Goal: Task Accomplishment & Management: Complete application form

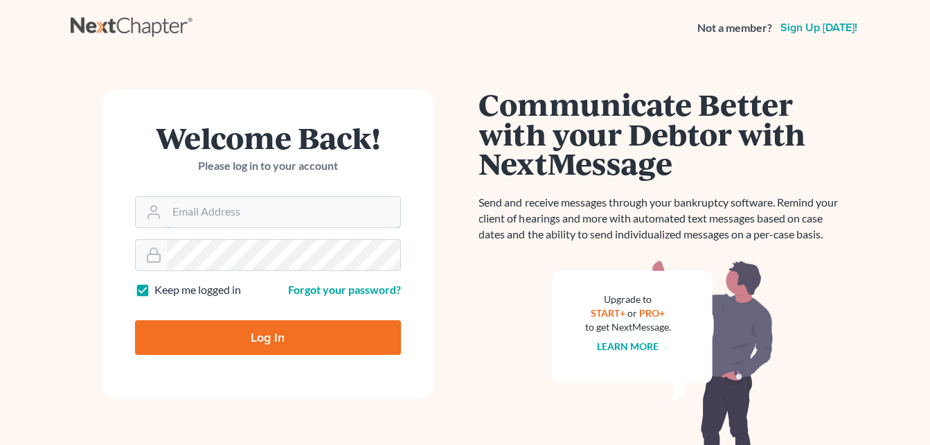
type input "[PERSON_NAME][EMAIL_ADDRESS][DOMAIN_NAME]"
click at [296, 339] on input "Log In" at bounding box center [268, 337] width 266 height 35
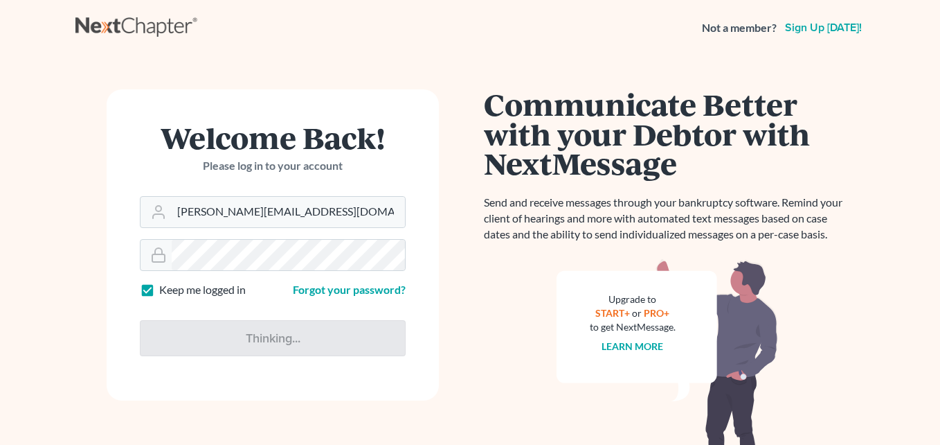
type input "Thinking..."
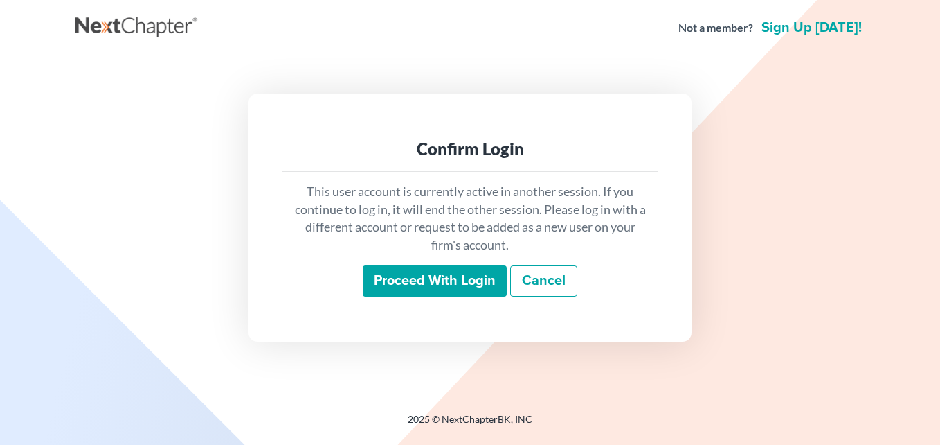
click at [452, 289] on input "Proceed with login" at bounding box center [435, 281] width 144 height 32
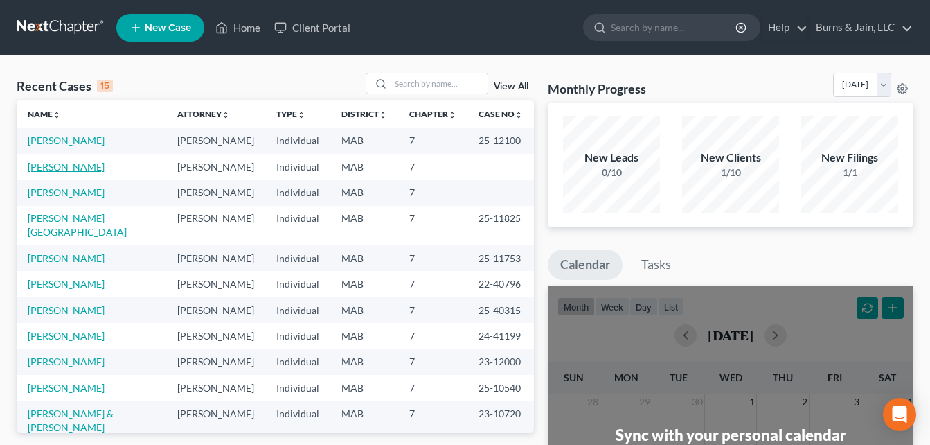
click at [68, 166] on link "Long, James" at bounding box center [66, 167] width 77 height 12
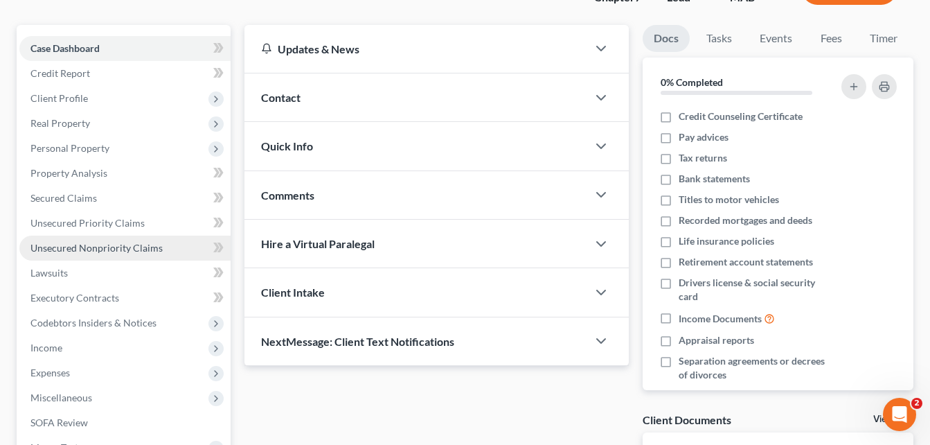
scroll to position [138, 0]
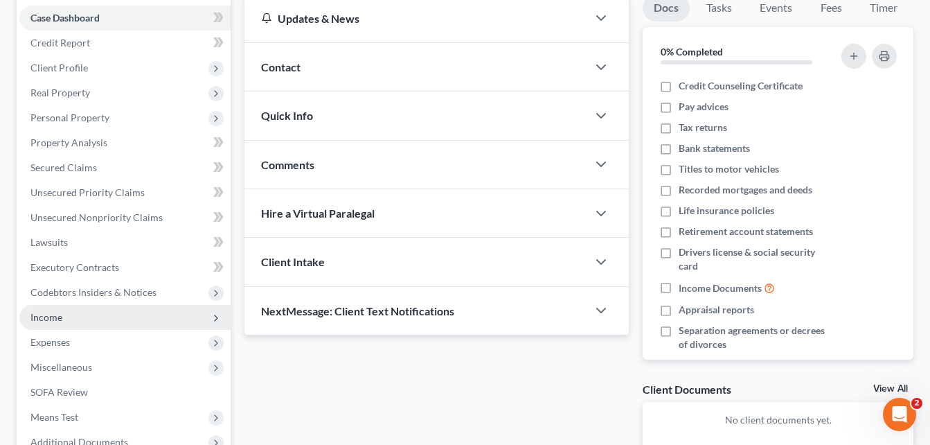
click at [100, 317] on span "Income" at bounding box center [124, 317] width 211 height 25
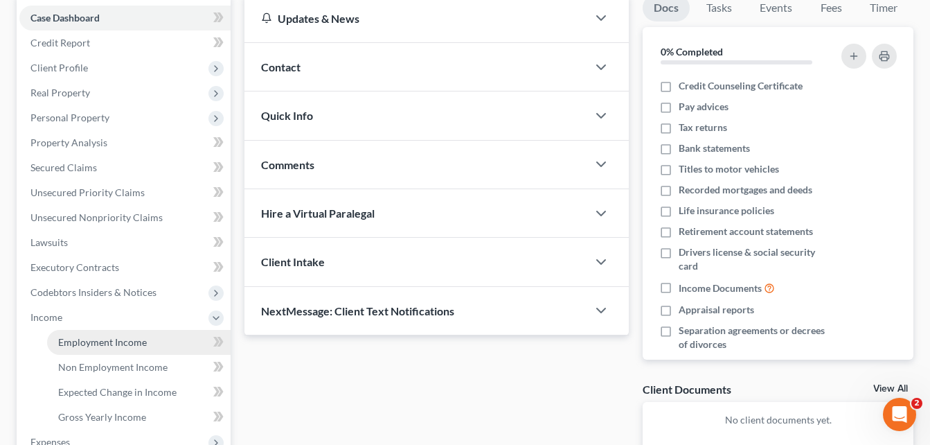
click at [105, 342] on span "Employment Income" at bounding box center [102, 342] width 89 height 12
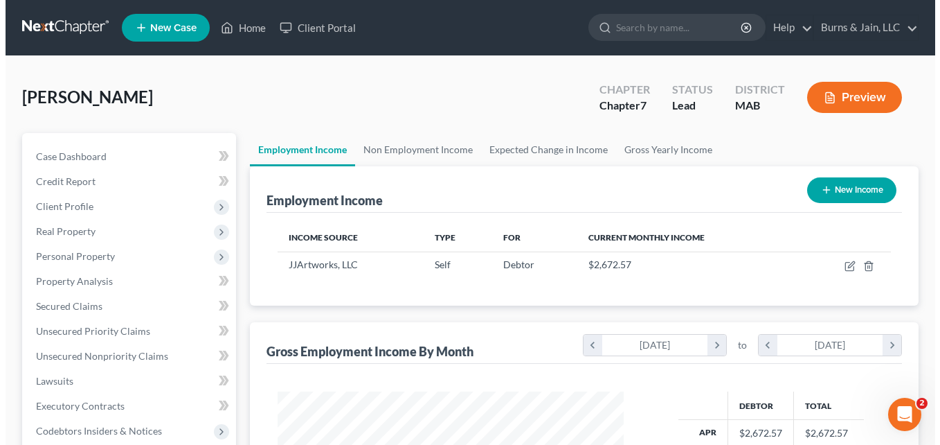
scroll to position [249, 375]
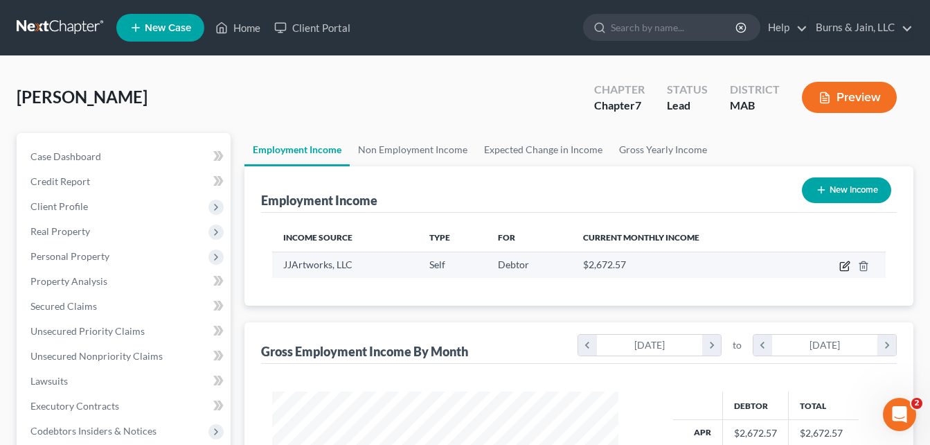
click at [842, 267] on icon "button" at bounding box center [844, 265] width 11 height 11
select select "1"
select select "22"
select select "0"
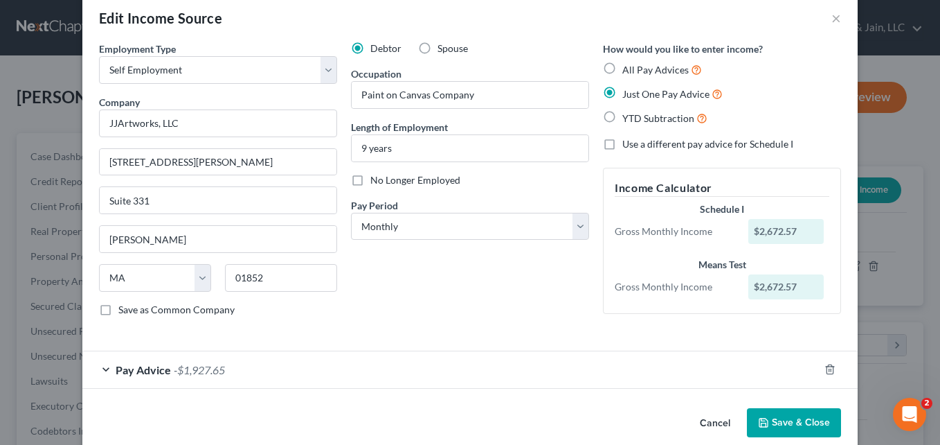
scroll to position [42, 0]
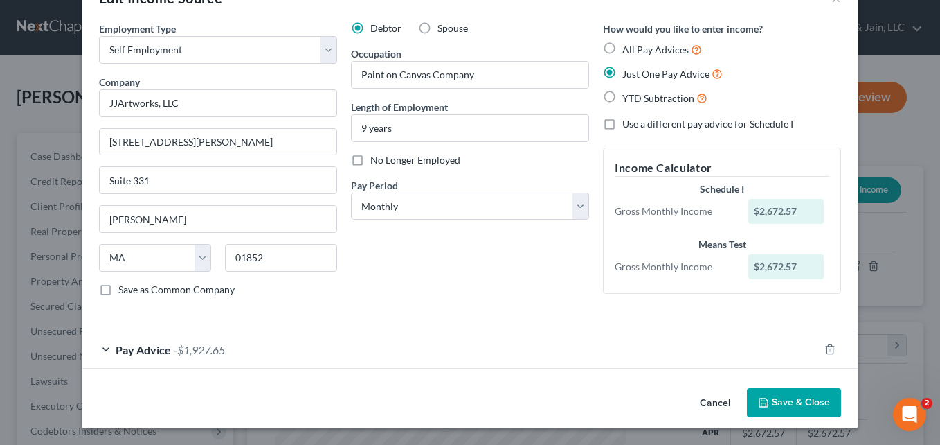
click at [102, 348] on div "Pay Advice -$1,927.65" at bounding box center [450, 349] width 737 height 37
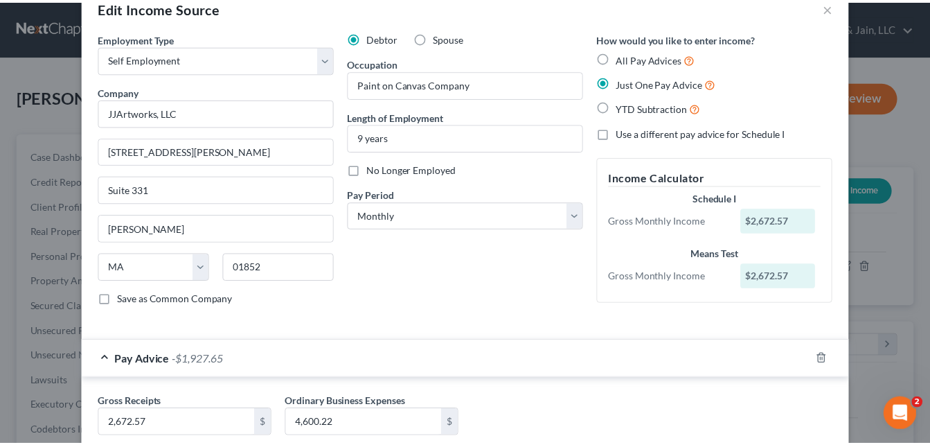
scroll to position [0, 0]
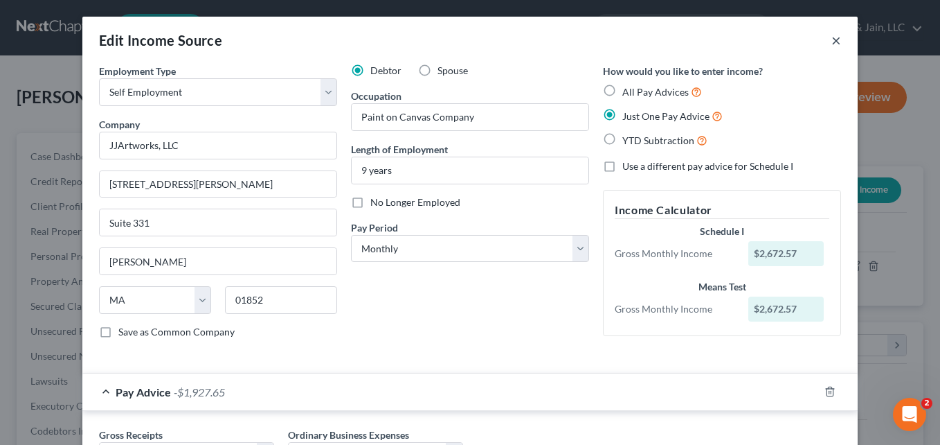
click at [835, 41] on button "×" at bounding box center [837, 40] width 10 height 17
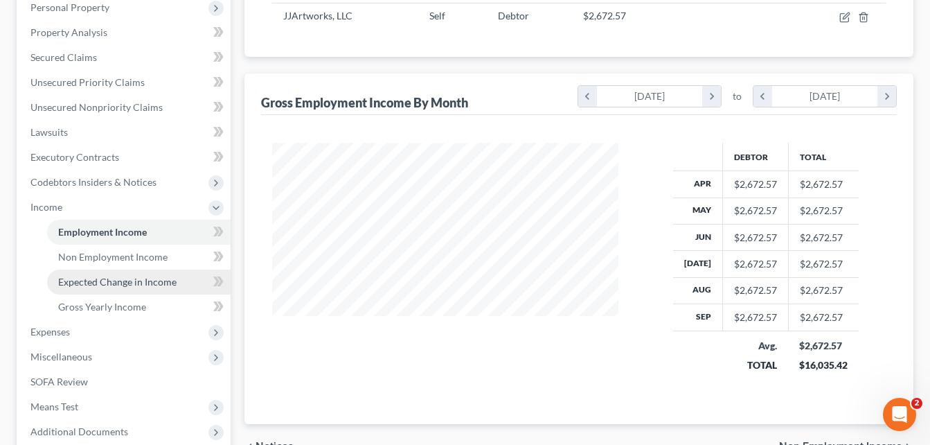
scroll to position [277, 0]
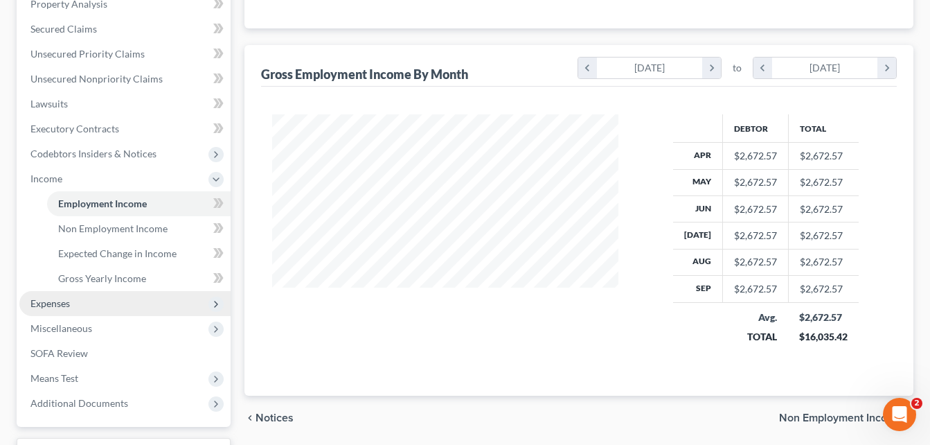
click at [71, 303] on span "Expenses" at bounding box center [124, 303] width 211 height 25
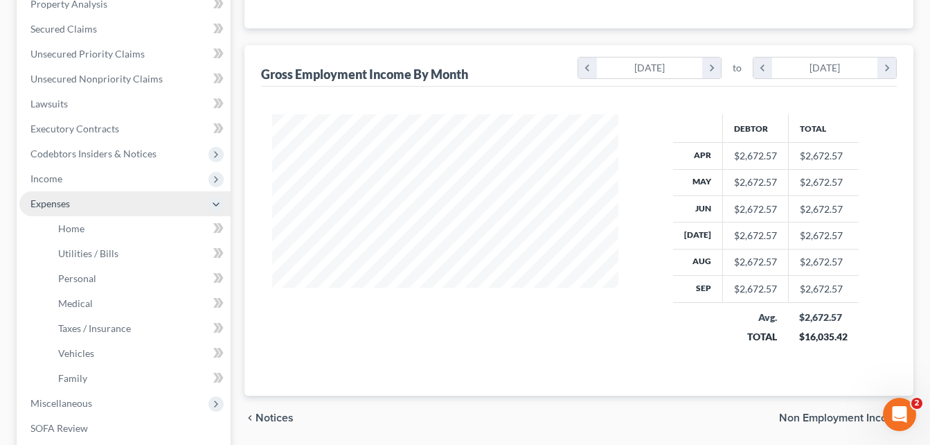
click at [77, 202] on span "Expenses" at bounding box center [124, 203] width 211 height 25
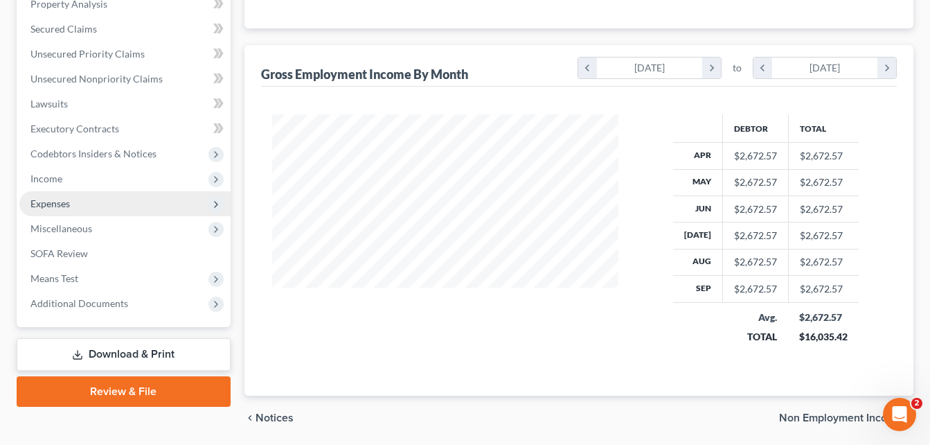
click at [79, 206] on span "Expenses" at bounding box center [124, 203] width 211 height 25
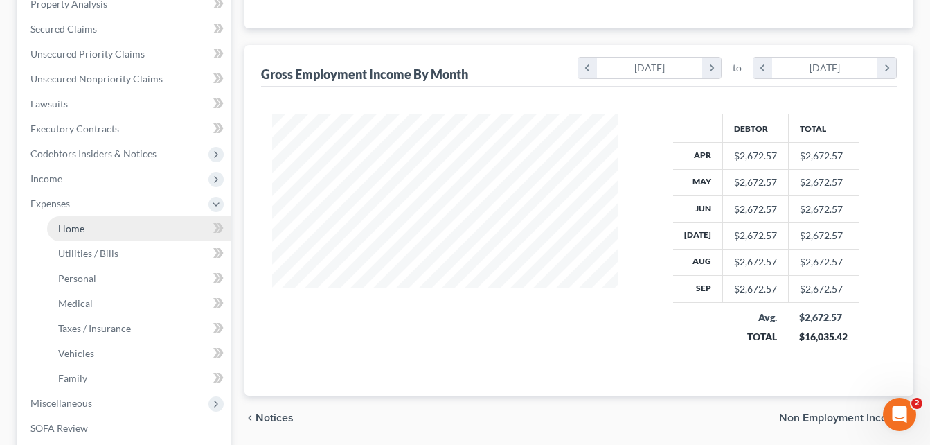
click at [96, 234] on link "Home" at bounding box center [138, 228] width 183 height 25
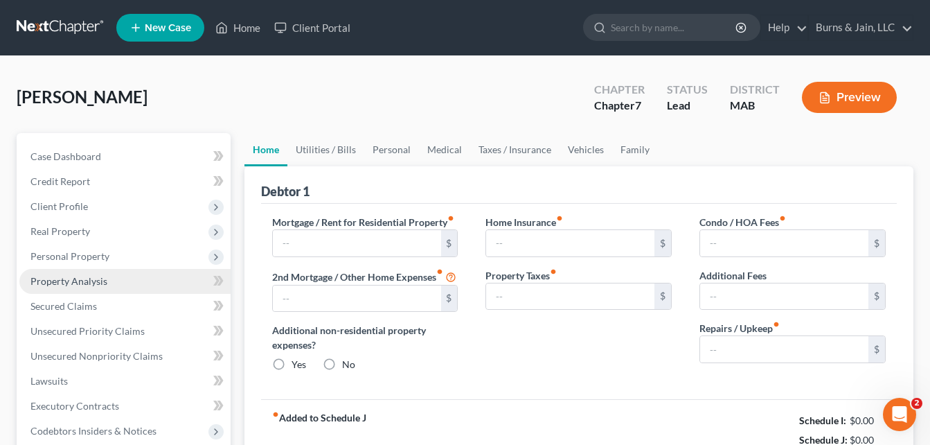
type input "1,150.00"
type input "0.00"
radio input "true"
type input "0.00"
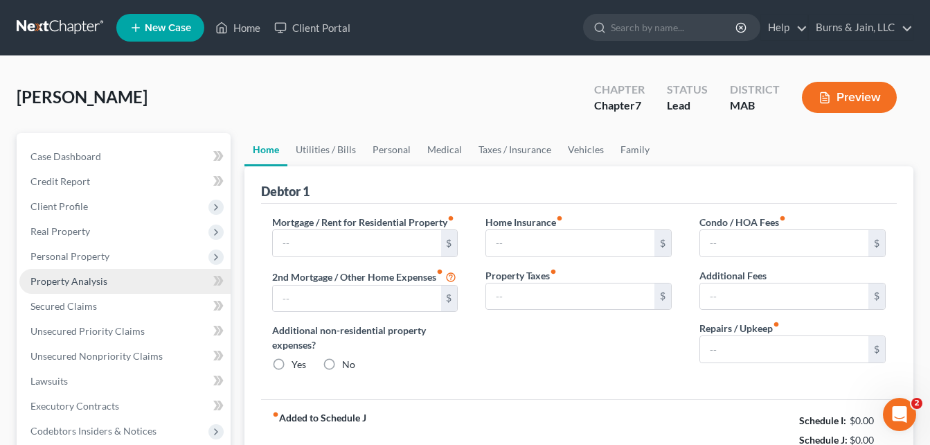
type input "0.00"
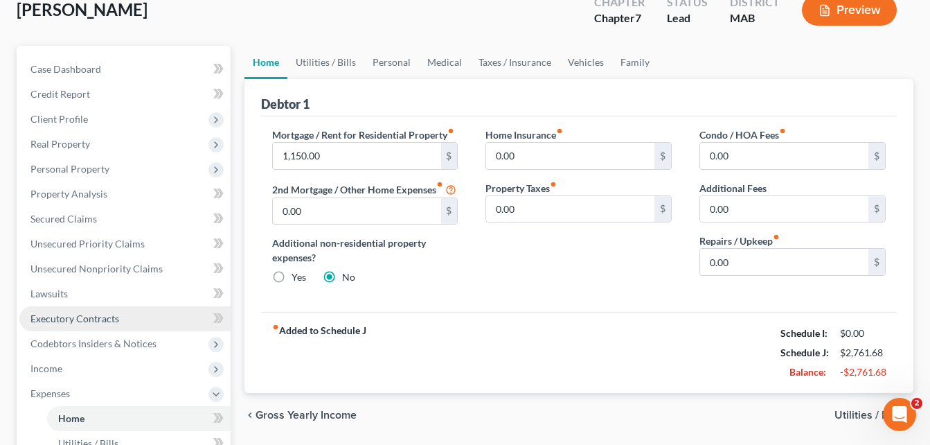
scroll to position [138, 0]
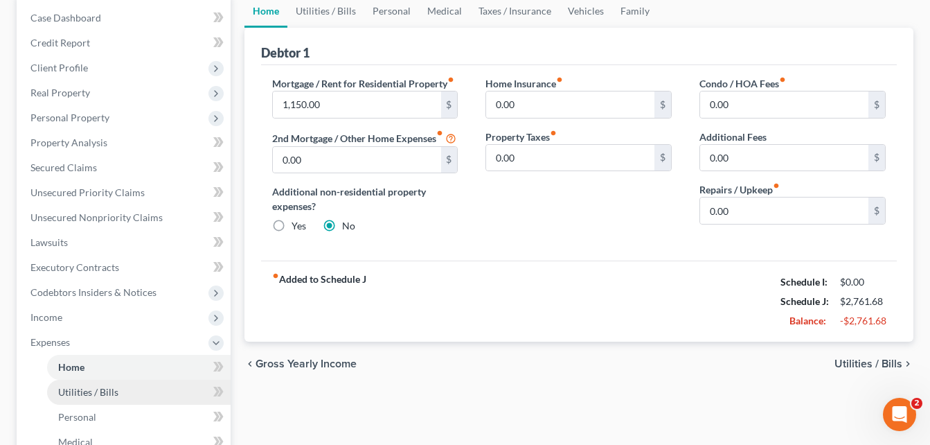
click at [87, 386] on span "Utilities / Bills" at bounding box center [88, 392] width 60 height 12
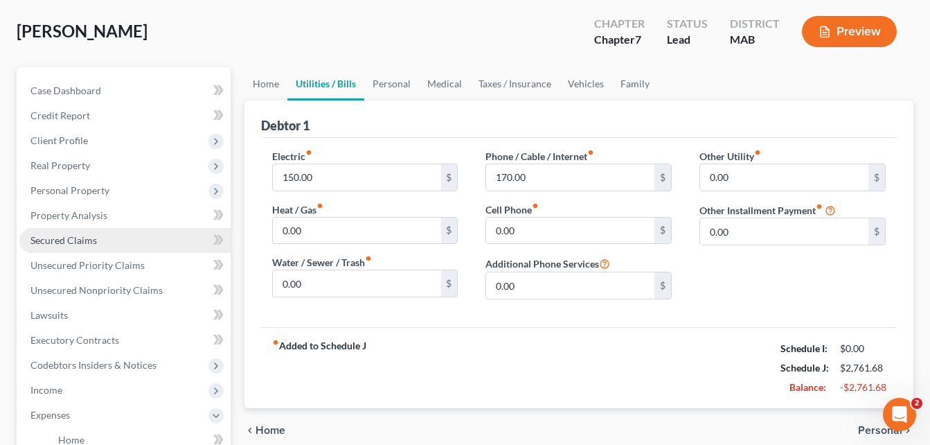
scroll to position [138, 0]
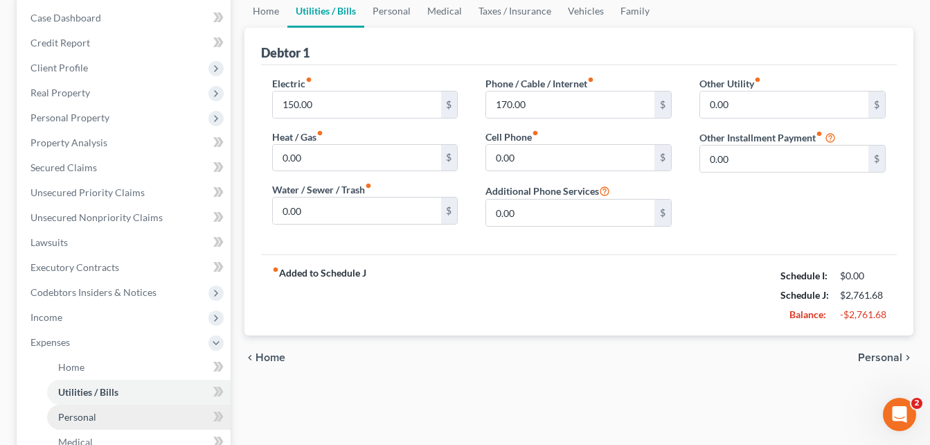
click at [93, 413] on span "Personal" at bounding box center [77, 417] width 38 height 12
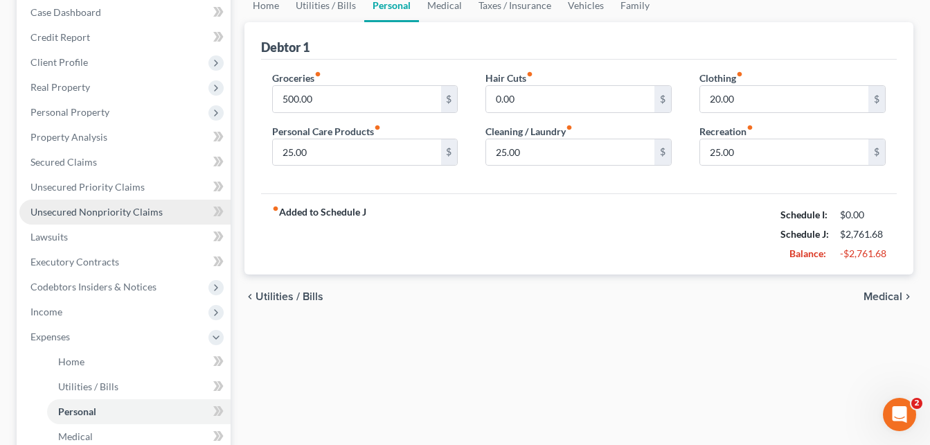
scroll to position [277, 0]
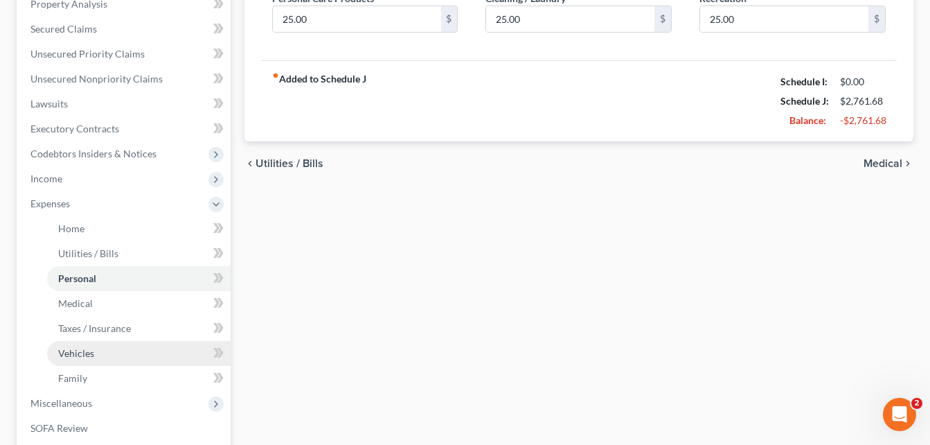
click at [105, 348] on link "Vehicles" at bounding box center [138, 353] width 183 height 25
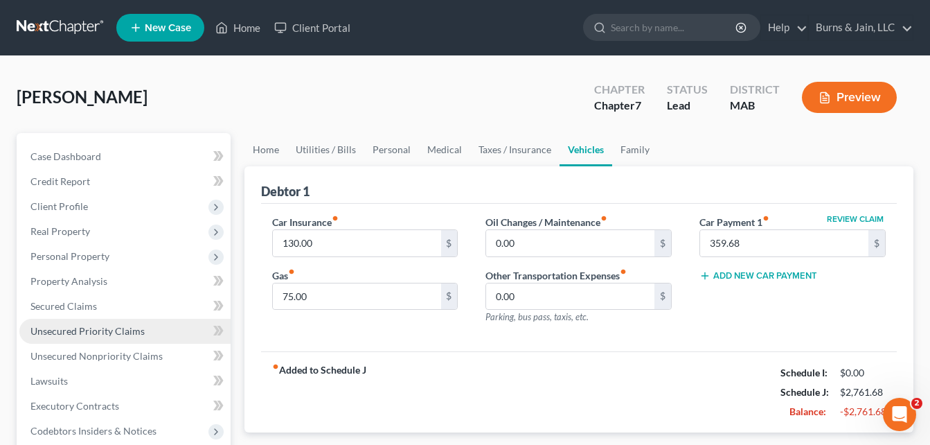
scroll to position [138, 0]
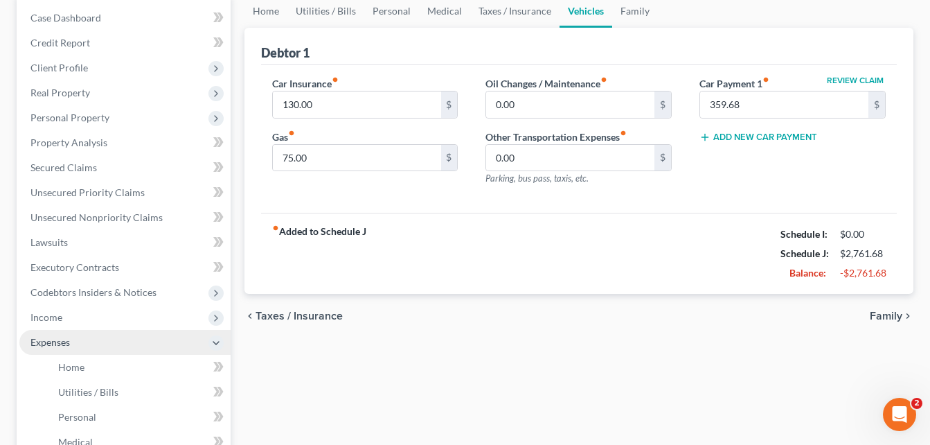
click at [73, 335] on span "Expenses" at bounding box center [124, 342] width 211 height 25
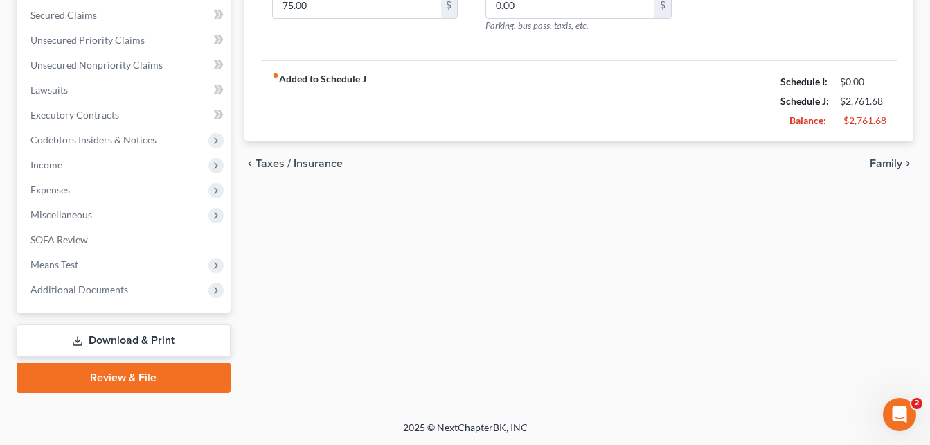
scroll to position [292, 0]
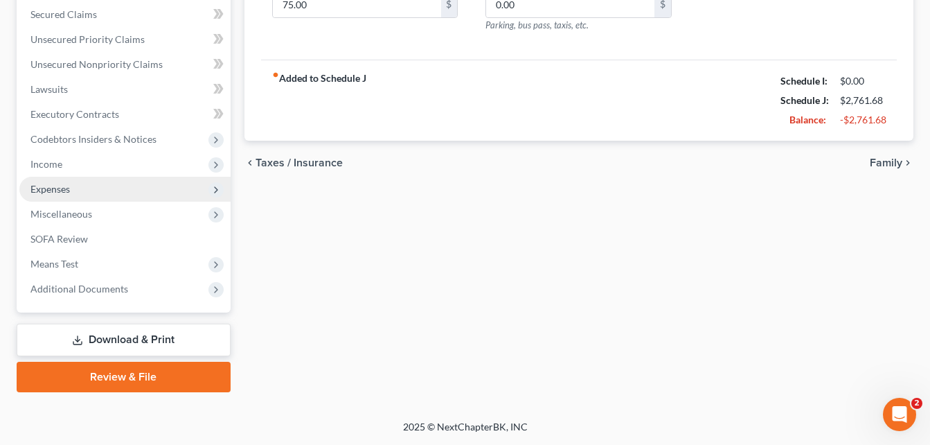
click at [84, 189] on span "Expenses" at bounding box center [124, 189] width 211 height 25
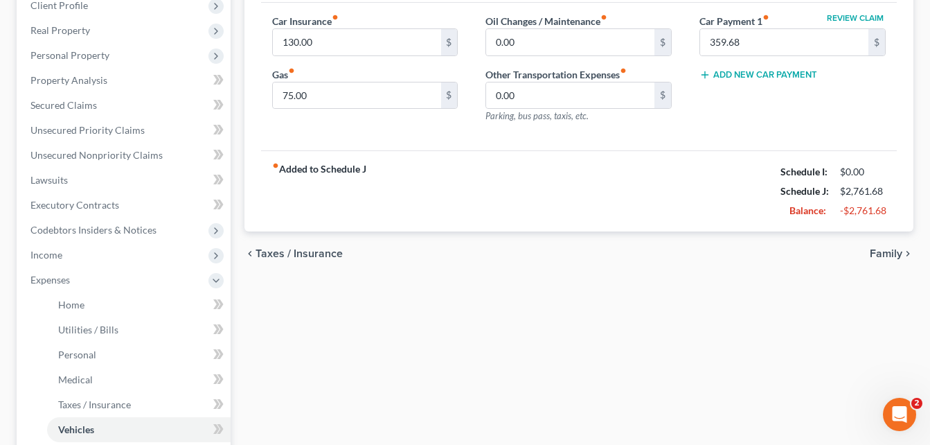
scroll to position [153, 0]
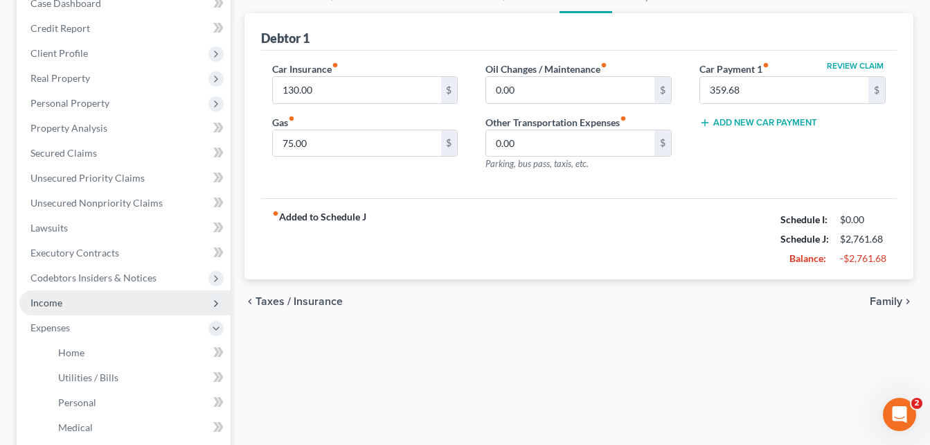
click at [77, 304] on span "Income" at bounding box center [124, 302] width 211 height 25
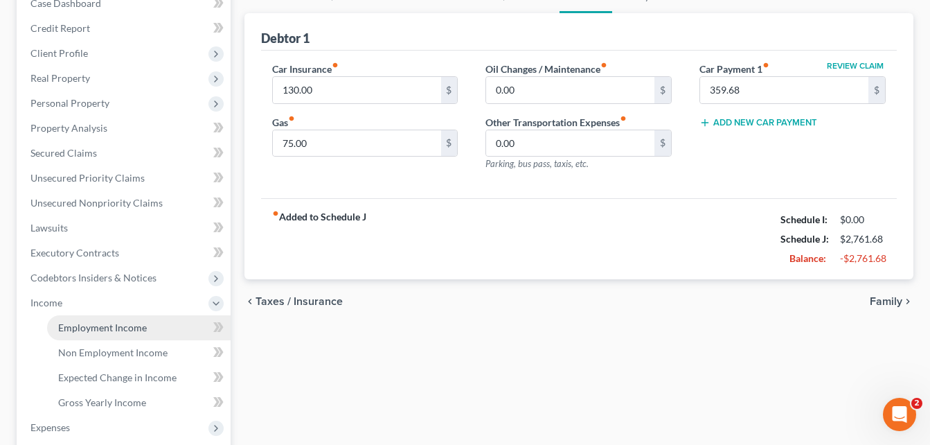
click at [114, 326] on span "Employment Income" at bounding box center [102, 327] width 89 height 12
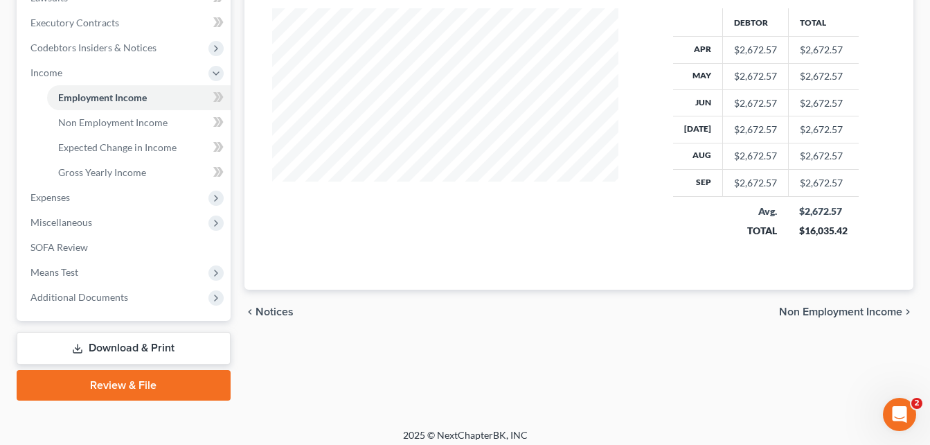
scroll to position [391, 0]
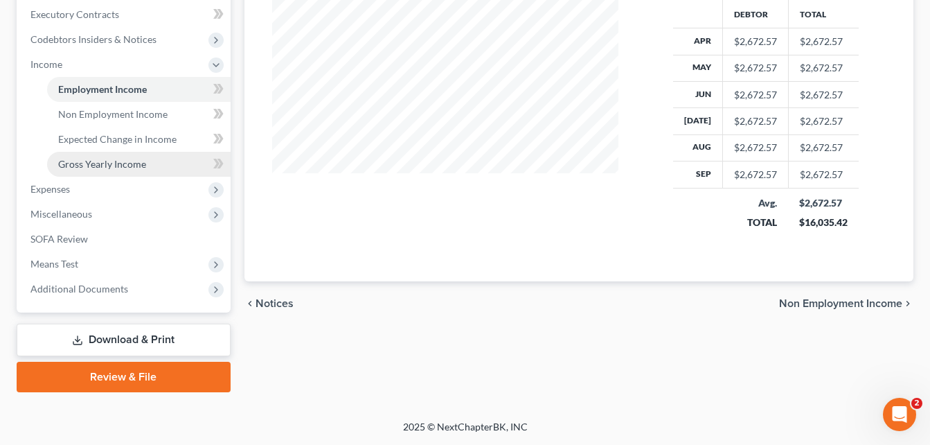
click at [116, 161] on span "Gross Yearly Income" at bounding box center [102, 164] width 88 height 12
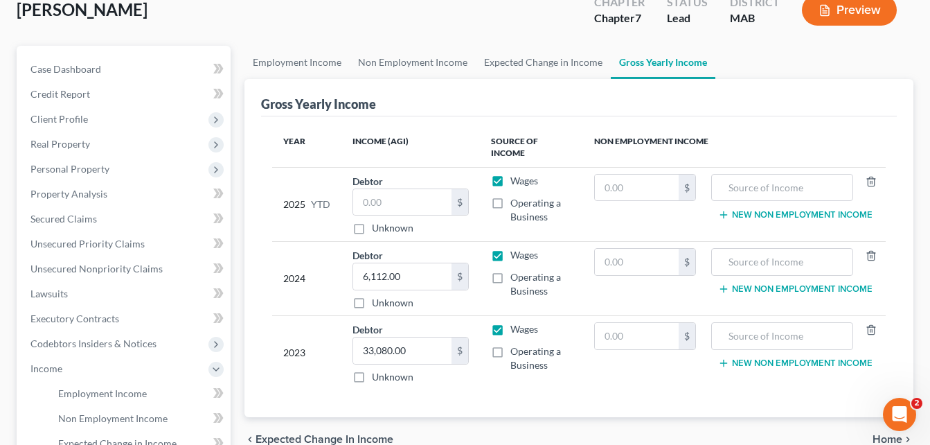
scroll to position [138, 0]
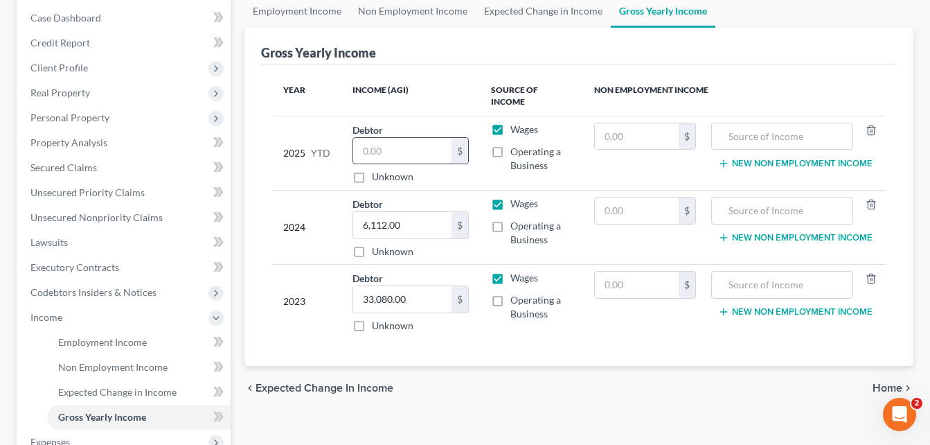
click at [402, 143] on input "text" at bounding box center [402, 151] width 98 height 26
click at [510, 145] on label "Operating a Business" at bounding box center [541, 159] width 62 height 28
click at [516, 145] on input "Operating a Business" at bounding box center [520, 149] width 9 height 9
checkbox input "true"
click at [510, 123] on label "Wages" at bounding box center [524, 130] width 28 height 14
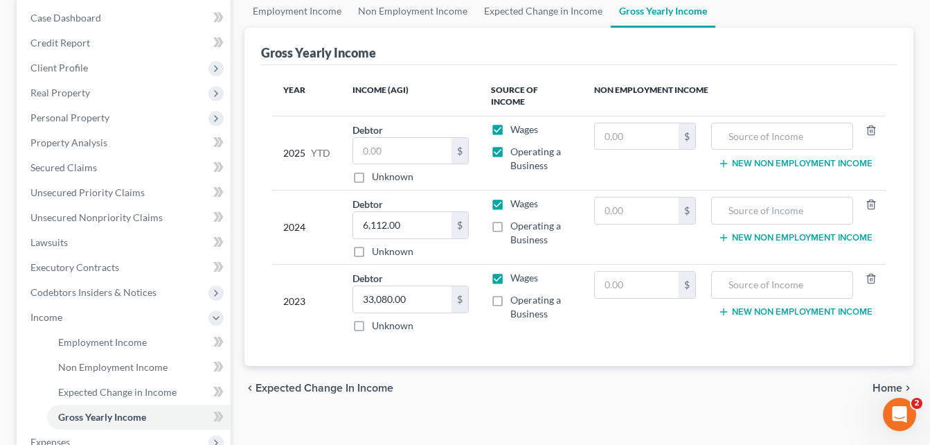
click at [516, 123] on input "Wages" at bounding box center [520, 127] width 9 height 9
checkbox input "false"
click at [404, 141] on input "text" at bounding box center [402, 151] width 98 height 26
type input "29,696.93"
click at [289, 174] on td "2025 YTD" at bounding box center [306, 153] width 69 height 74
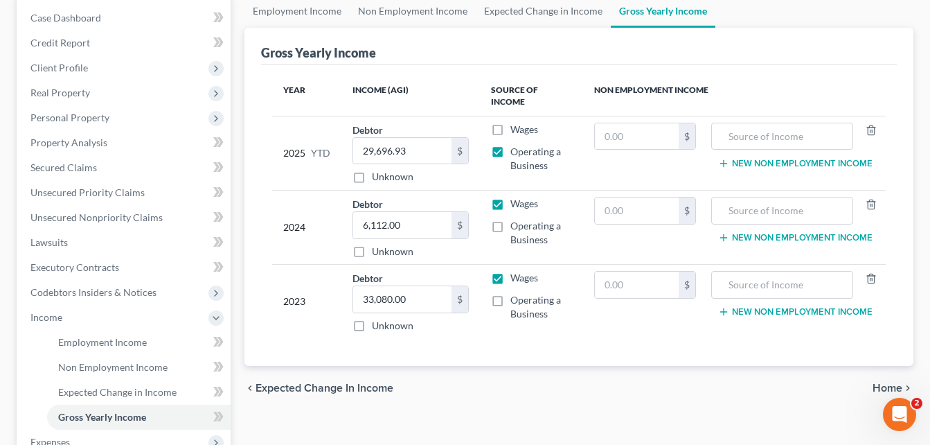
click at [510, 145] on label "Operating a Business" at bounding box center [541, 159] width 62 height 28
click at [516, 145] on input "Operating a Business" at bounding box center [520, 149] width 9 height 9
checkbox input "false"
click at [510, 123] on label "Wages" at bounding box center [524, 130] width 28 height 14
click at [516, 123] on input "Wages" at bounding box center [520, 127] width 9 height 9
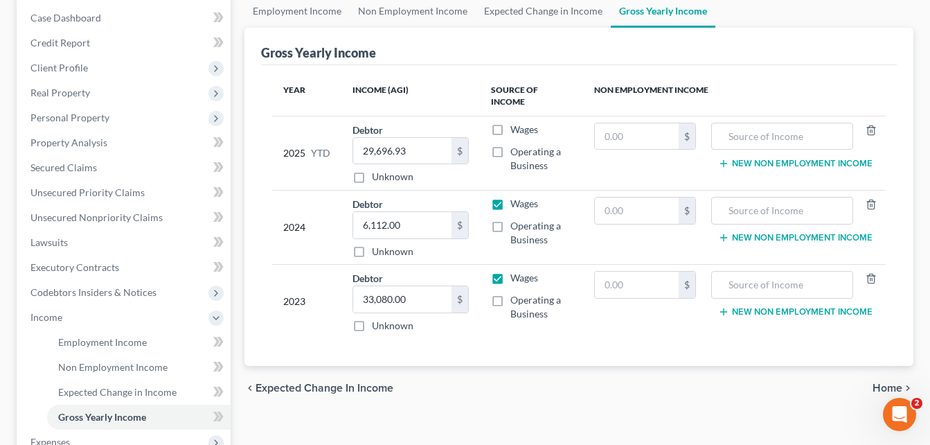
checkbox input "true"
type input "13,535.86"
click at [91, 319] on span "Income" at bounding box center [124, 317] width 211 height 25
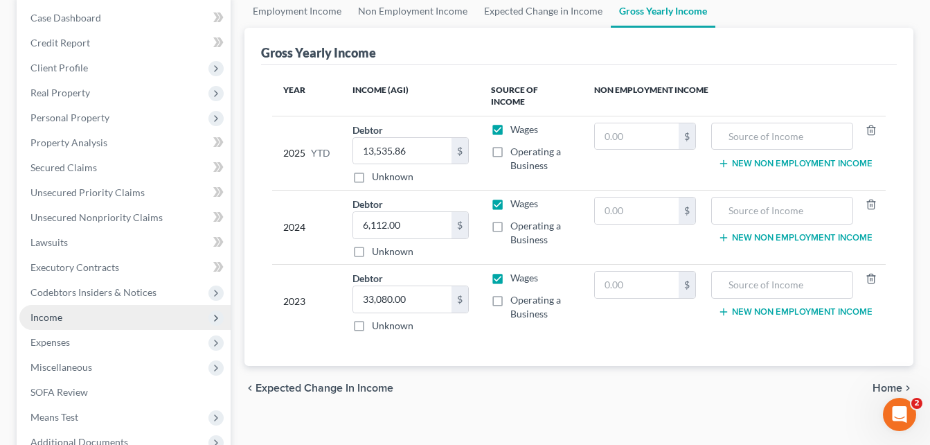
click at [91, 320] on span "Income" at bounding box center [124, 317] width 211 height 25
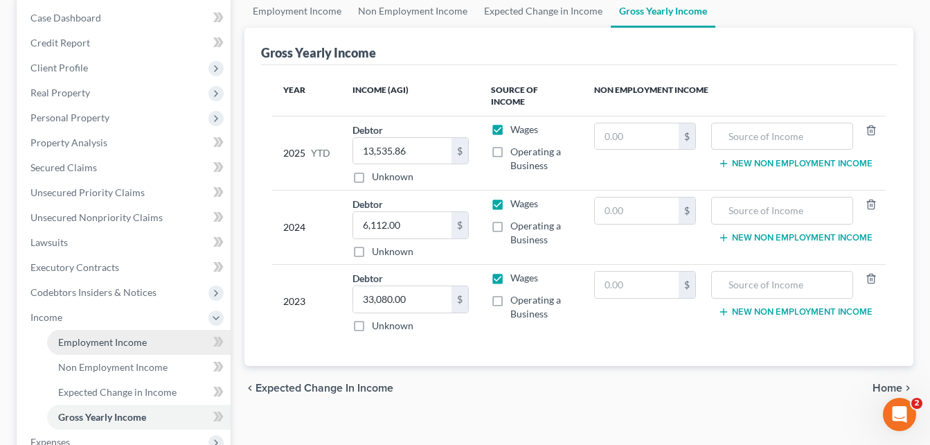
click at [93, 340] on span "Employment Income" at bounding box center [102, 342] width 89 height 12
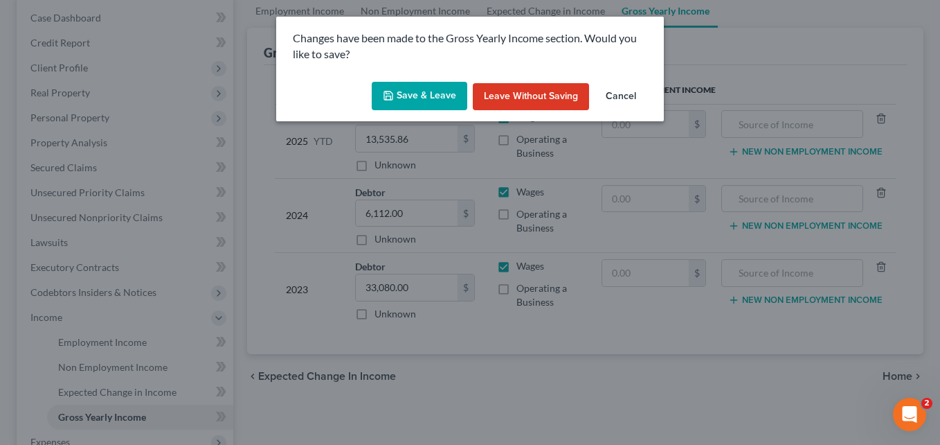
click at [402, 99] on button "Save & Leave" at bounding box center [420, 96] width 96 height 29
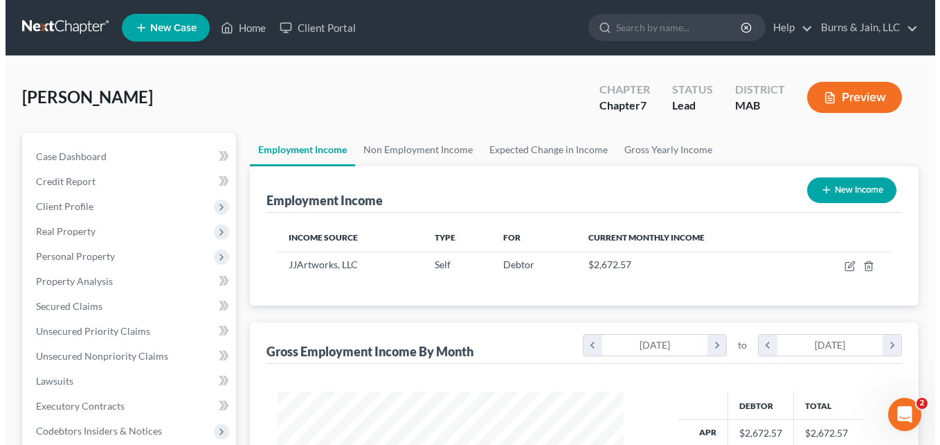
scroll to position [249, 375]
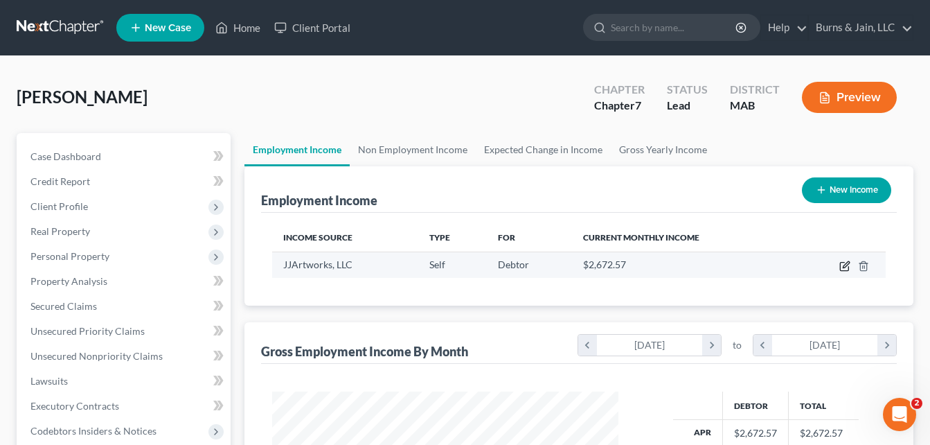
click at [850, 265] on icon "button" at bounding box center [844, 265] width 11 height 11
select select "1"
select select "22"
select select "0"
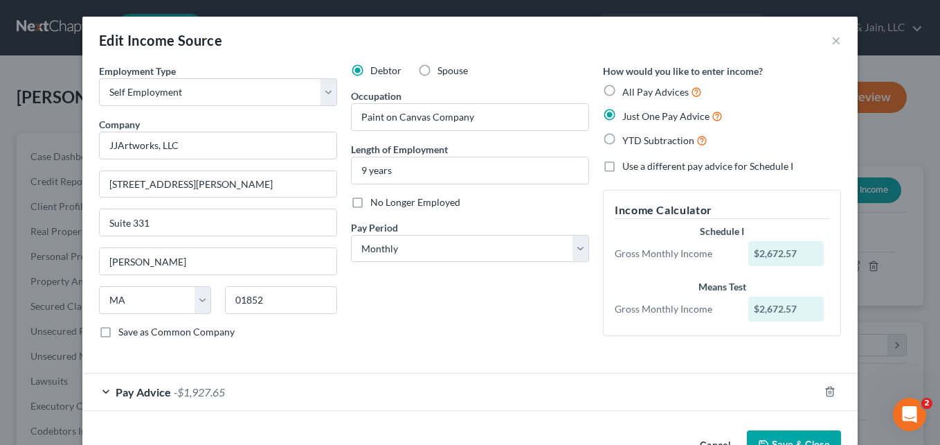
scroll to position [42, 0]
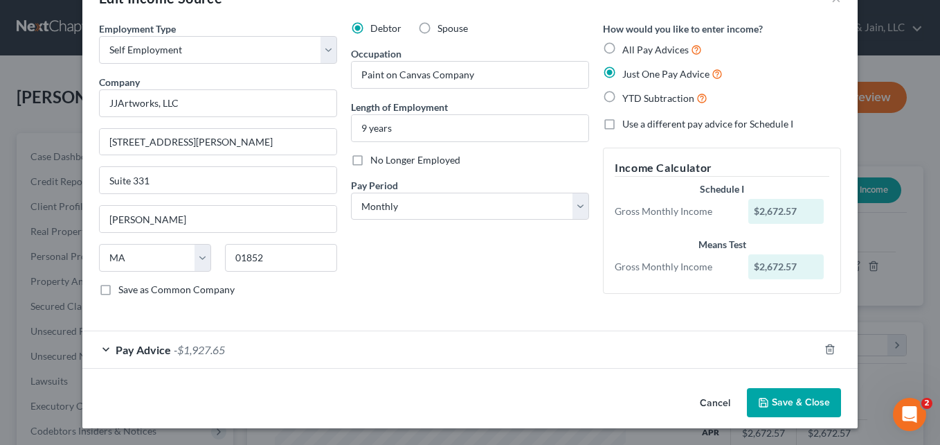
click at [102, 350] on div "Pay Advice -$1,927.65" at bounding box center [450, 349] width 737 height 37
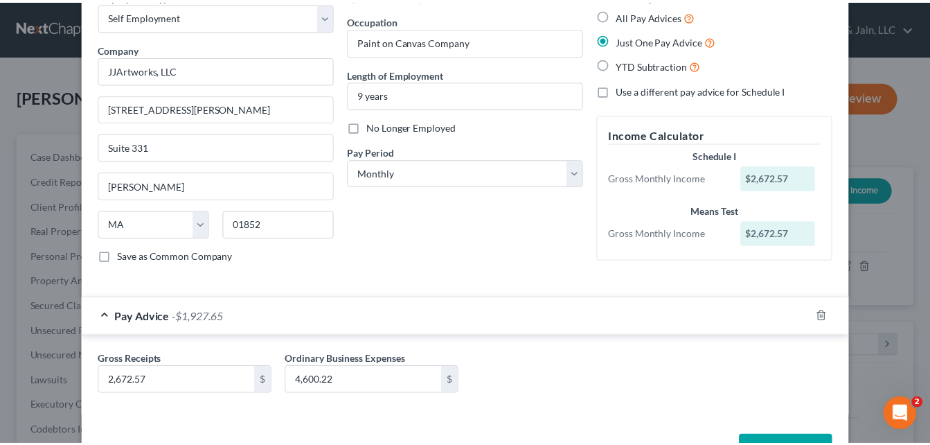
scroll to position [123, 0]
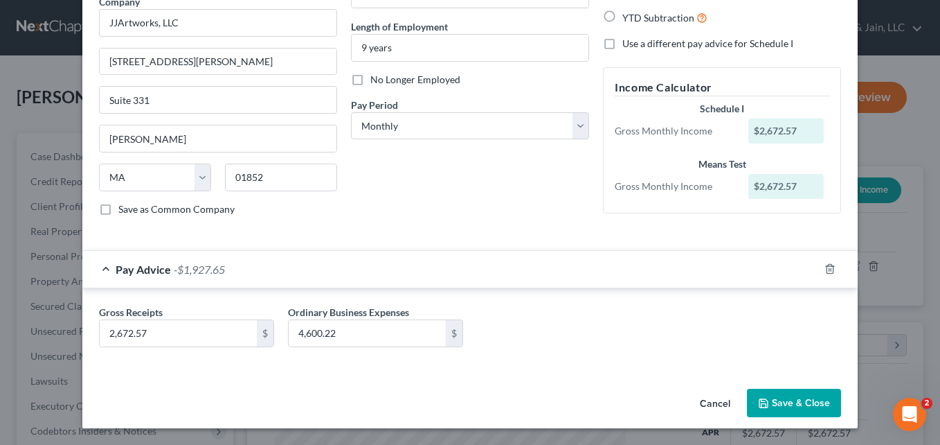
click at [802, 406] on button "Save & Close" at bounding box center [794, 402] width 94 height 29
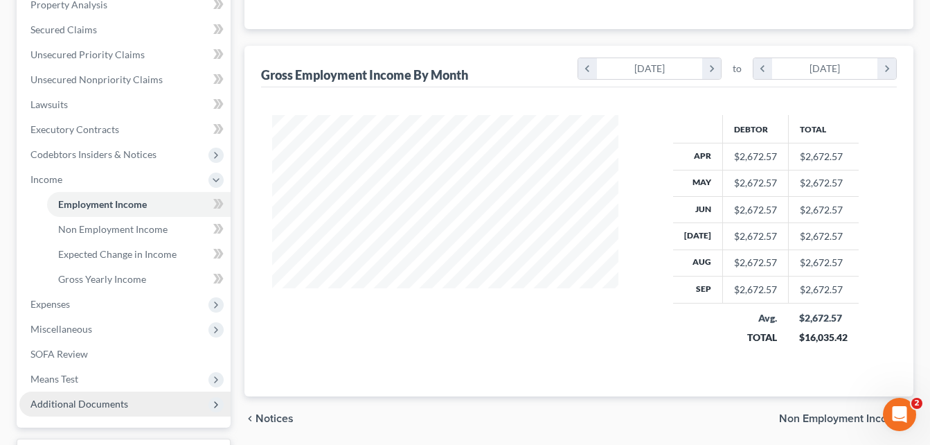
scroll to position [277, 0]
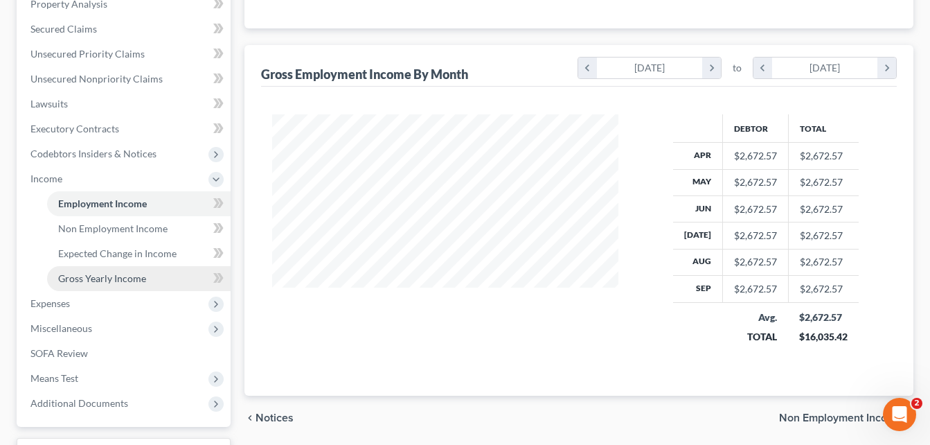
click at [104, 276] on span "Gross Yearly Income" at bounding box center [102, 278] width 88 height 12
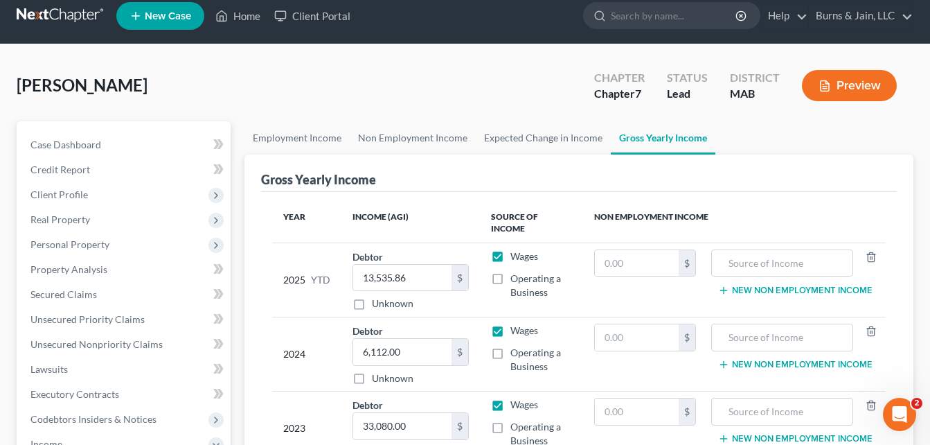
scroll to position [138, 0]
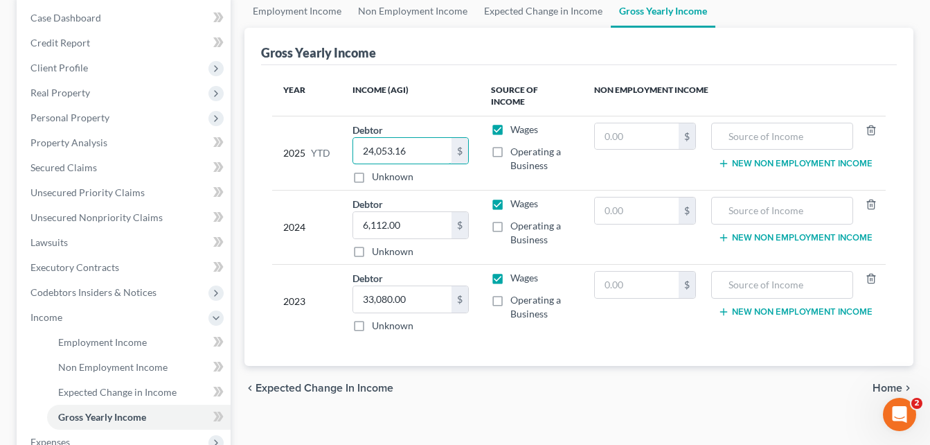
type input "24,053.16"
click at [510, 145] on label "Operating a Business" at bounding box center [541, 159] width 62 height 28
click at [516, 145] on input "Operating a Business" at bounding box center [520, 149] width 9 height 9
checkbox input "true"
click at [510, 123] on label "Wages" at bounding box center [524, 130] width 28 height 14
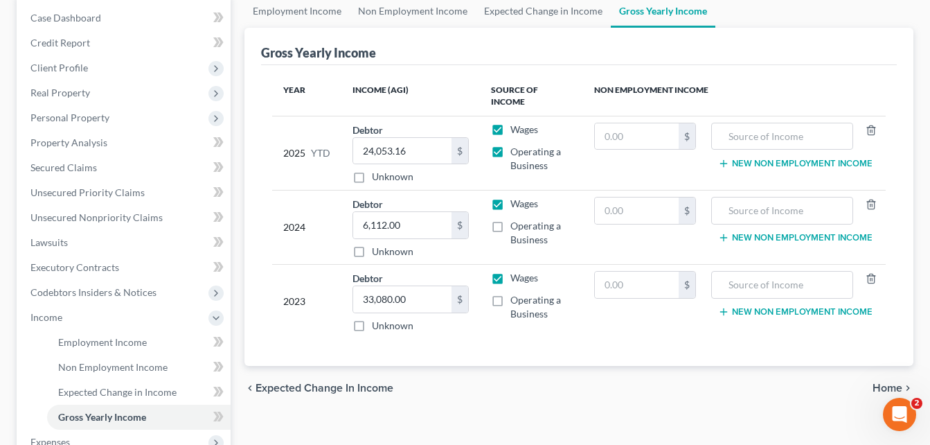
click at [516, 123] on input "Wages" at bounding box center [520, 127] width 9 height 9
checkbox input "false"
click at [510, 197] on label "Wages" at bounding box center [524, 204] width 28 height 14
click at [516, 197] on input "Wages" at bounding box center [520, 201] width 9 height 9
checkbox input "false"
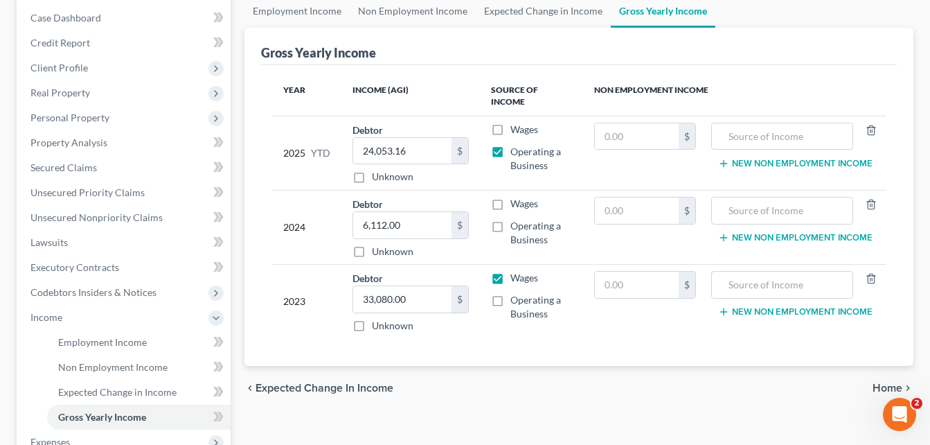
click at [510, 219] on label "Operating a Business" at bounding box center [541, 233] width 62 height 28
click at [516, 219] on input "Operating a Business" at bounding box center [520, 223] width 9 height 9
checkbox input "true"
drag, startPoint x: 496, startPoint y: 266, endPoint x: 496, endPoint y: 283, distance: 16.6
click at [510, 271] on label "Wages" at bounding box center [524, 278] width 28 height 14
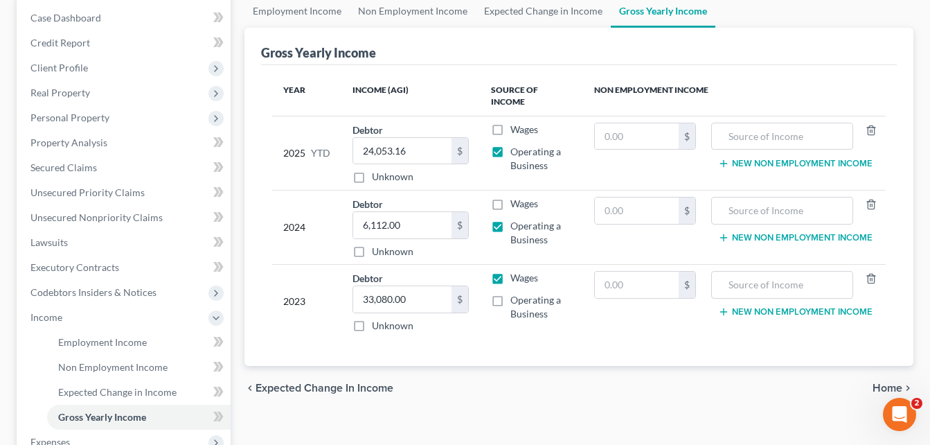
click at [516, 271] on input "Wages" at bounding box center [520, 275] width 9 height 9
checkbox input "false"
click at [510, 295] on label "Operating a Business" at bounding box center [541, 307] width 62 height 28
click at [516, 295] on input "Operating a Business" at bounding box center [520, 297] width 9 height 9
checkbox input "true"
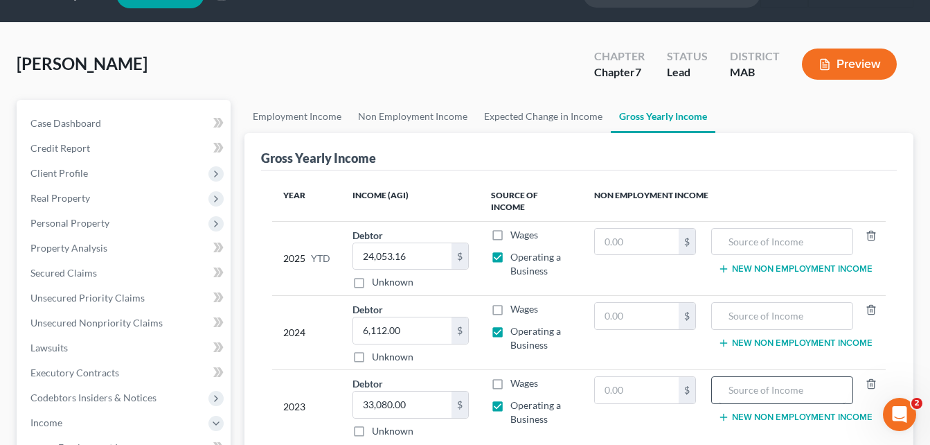
scroll to position [0, 0]
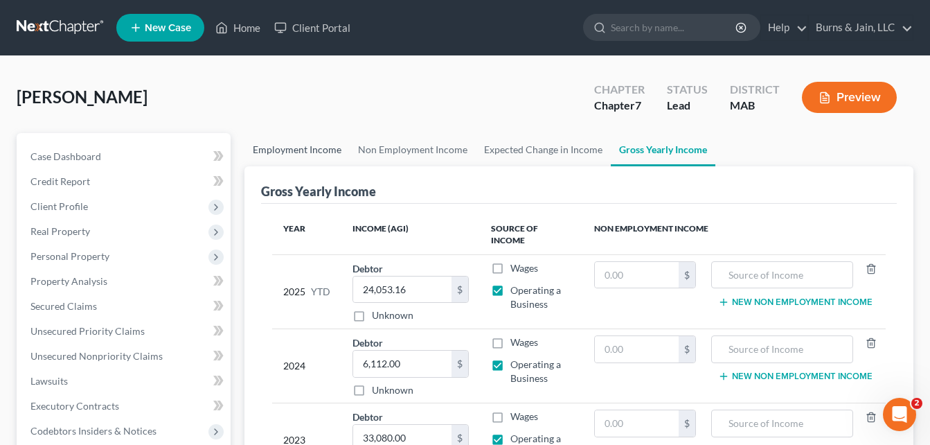
click at [294, 156] on link "Employment Income" at bounding box center [296, 149] width 105 height 33
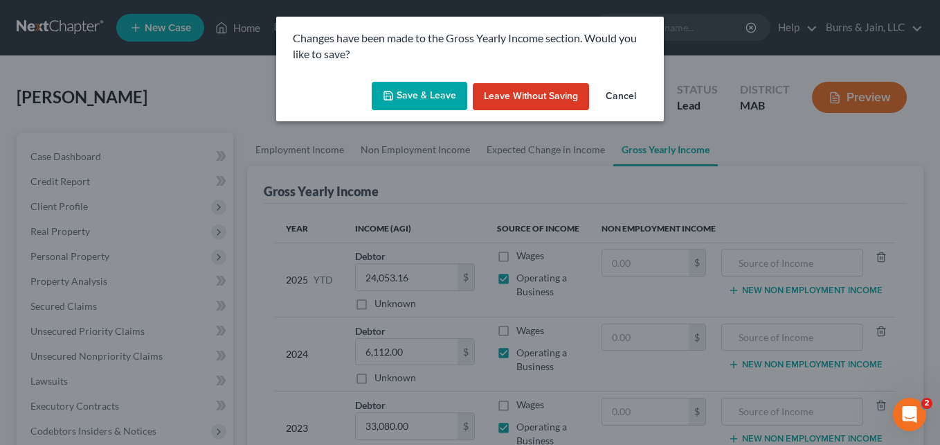
click at [454, 102] on button "Save & Leave" at bounding box center [420, 96] width 96 height 29
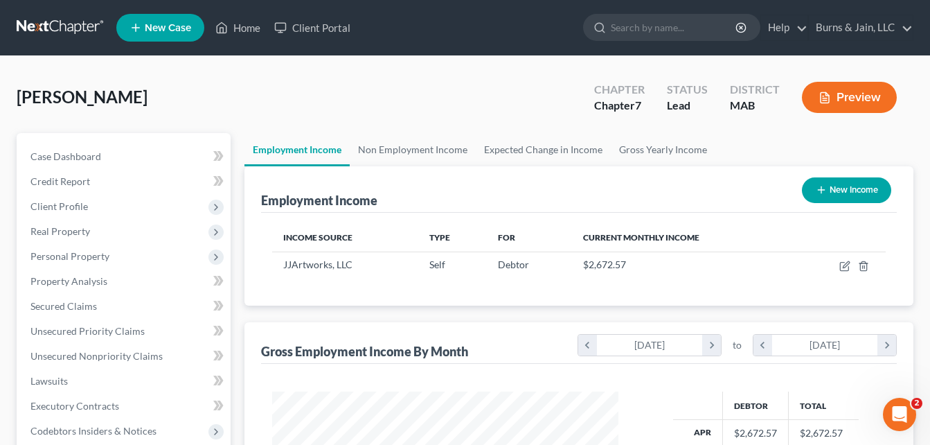
scroll to position [249, 375]
